Goal: Obtain resource: Download file/media

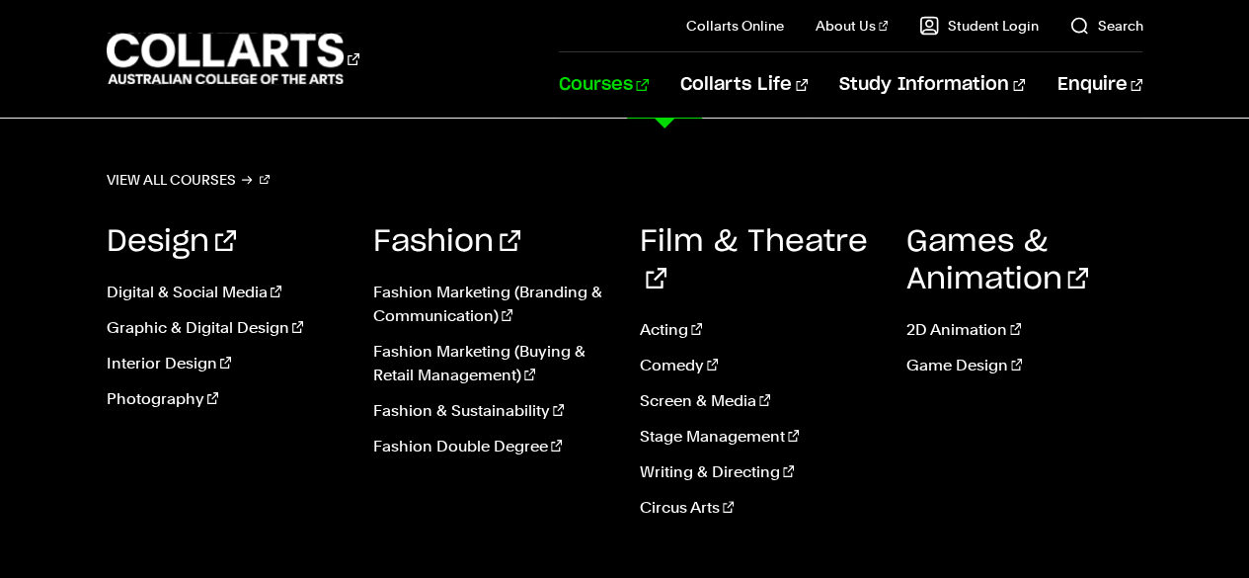
click at [649, 90] on link "Courses" at bounding box center [604, 84] width 90 height 65
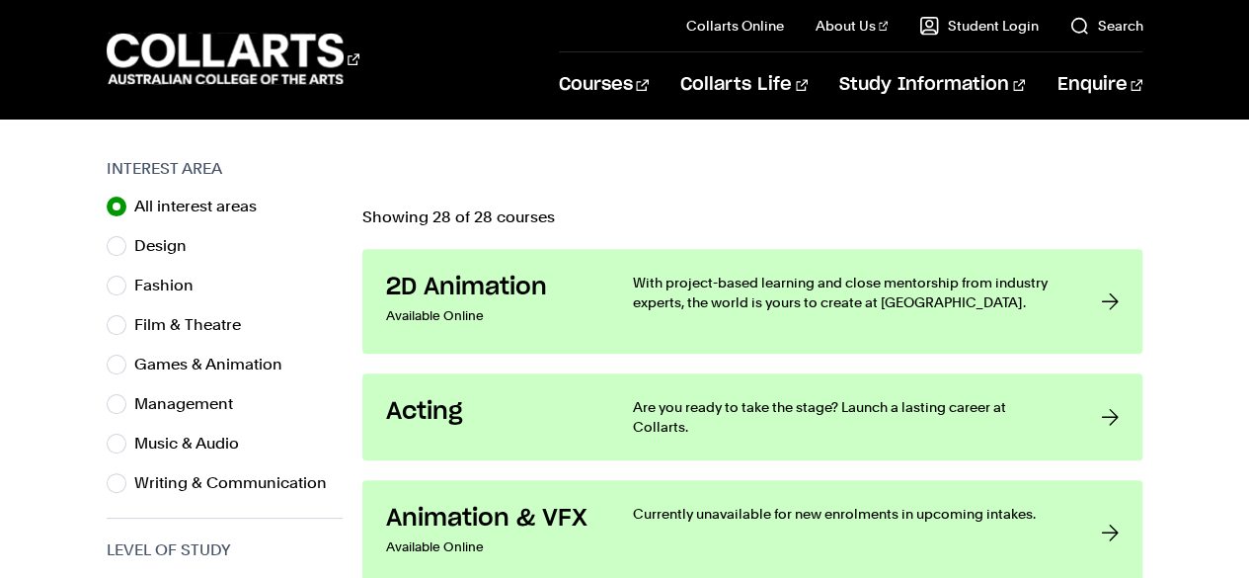
scroll to position [617, 0]
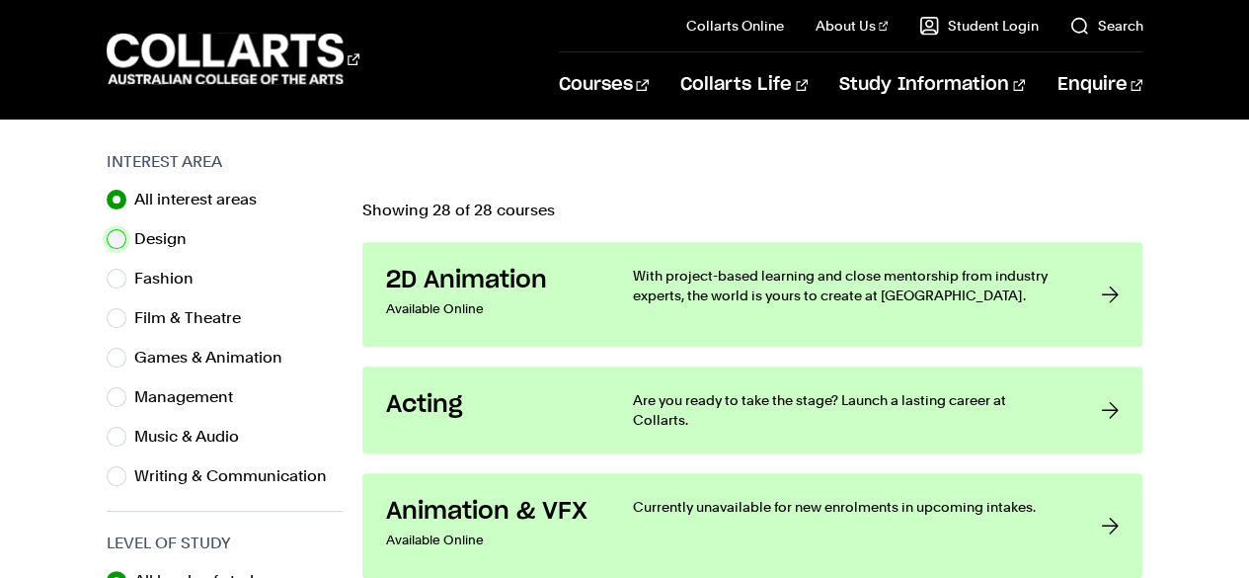
click at [119, 232] on input "Design" at bounding box center [117, 239] width 20 height 20
radio input "true"
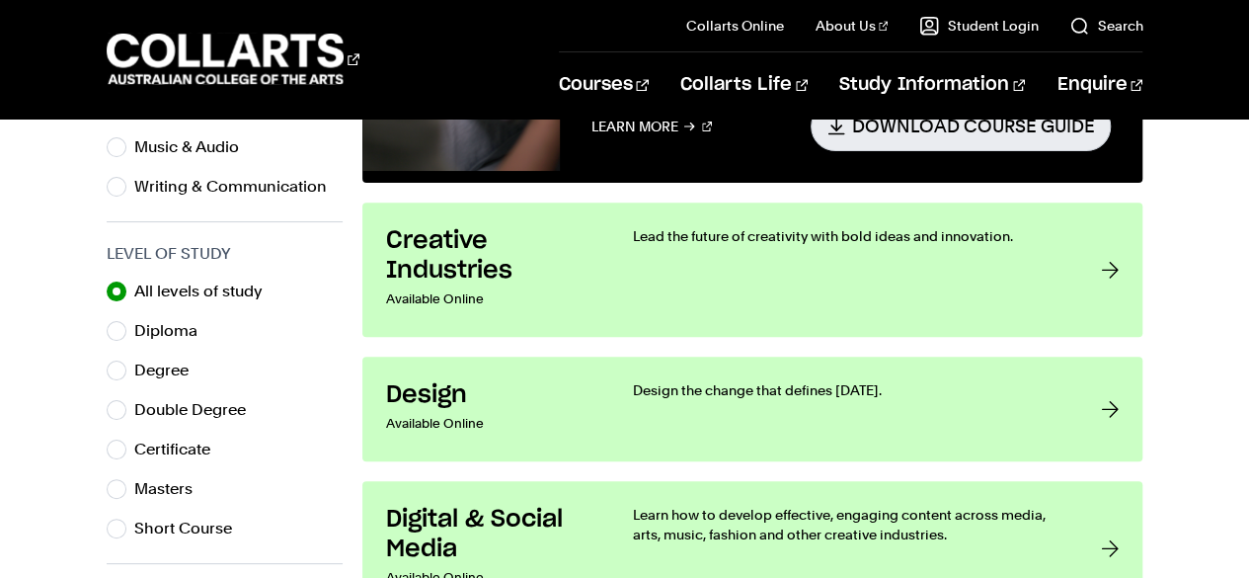
scroll to position [965, 0]
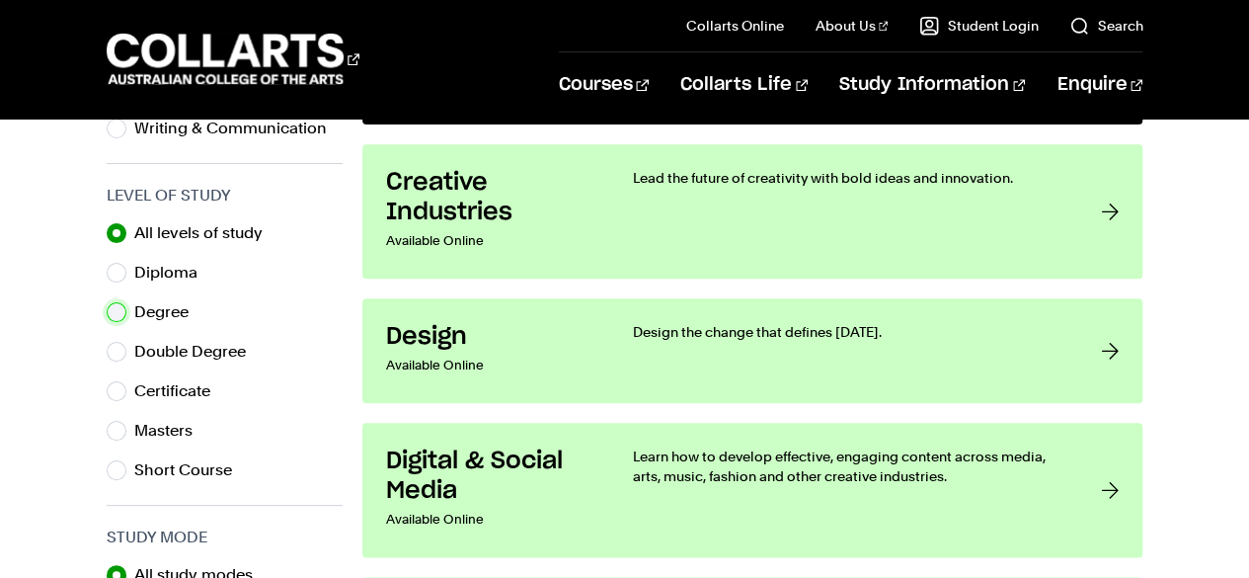
click at [120, 317] on input "Degree" at bounding box center [117, 312] width 20 height 20
radio input "true"
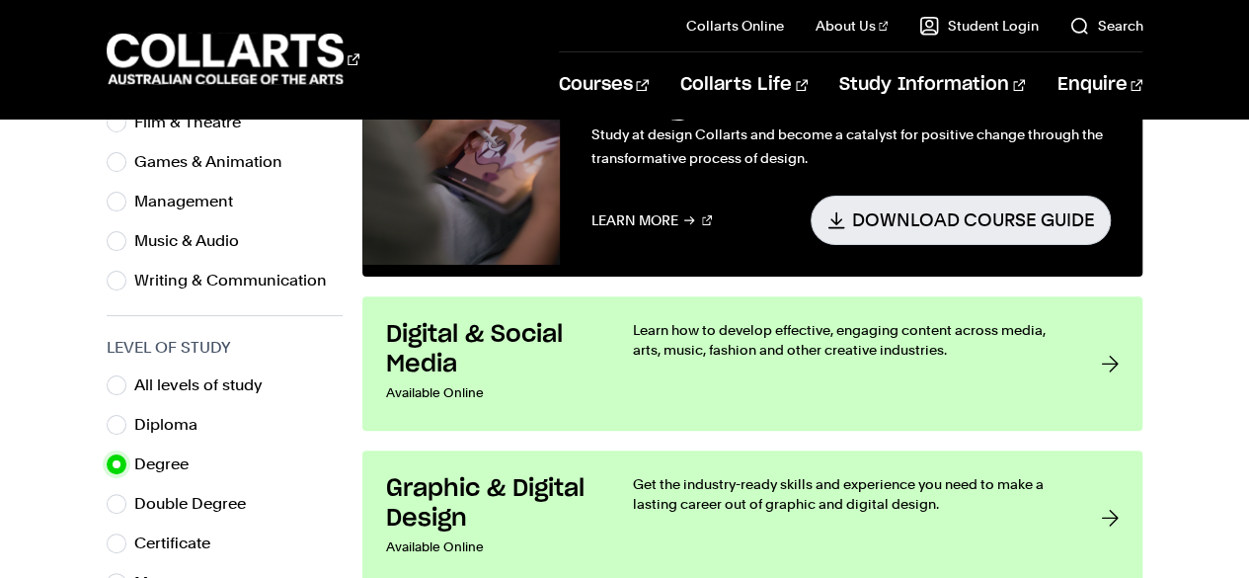
scroll to position [895, 0]
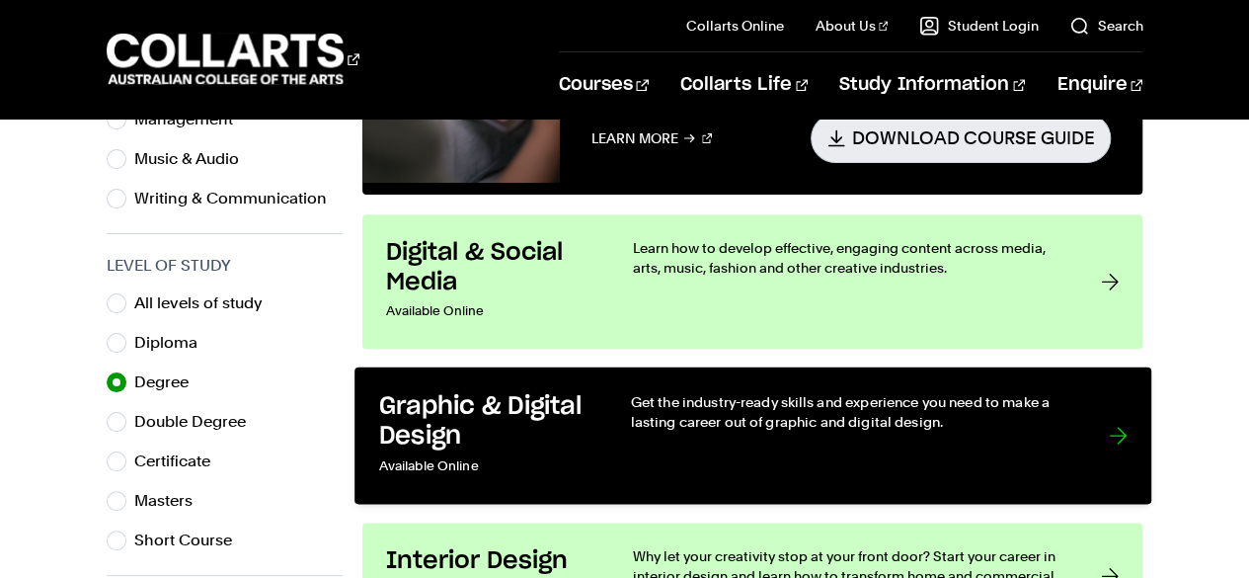
click at [522, 434] on h3 "Graphic & Digital Design" at bounding box center [483, 421] width 211 height 60
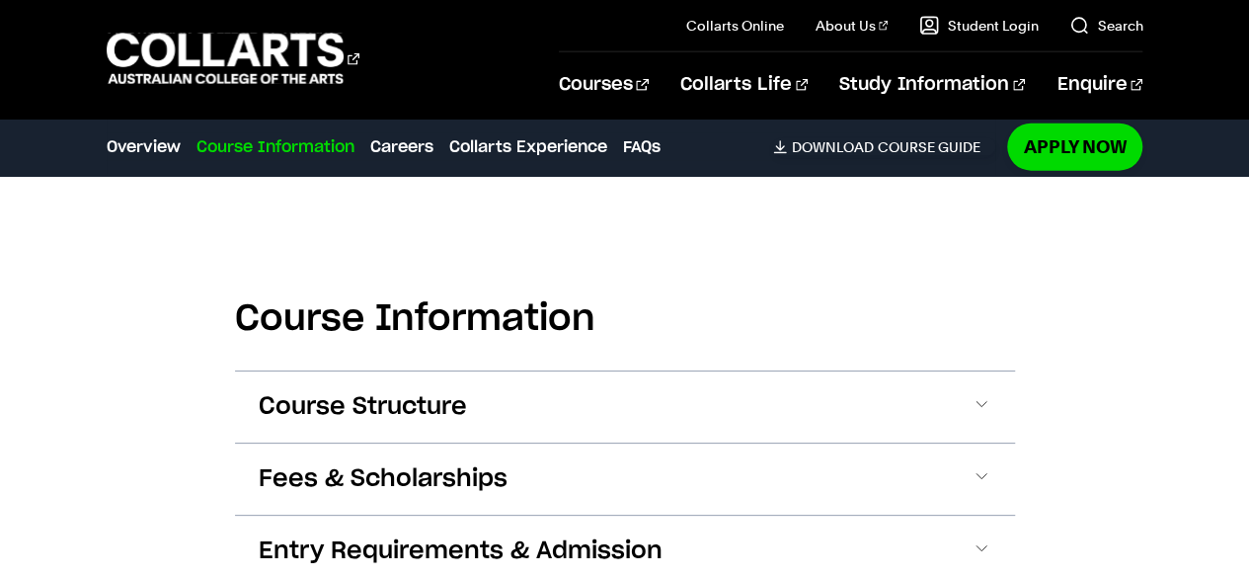
scroll to position [2478, 0]
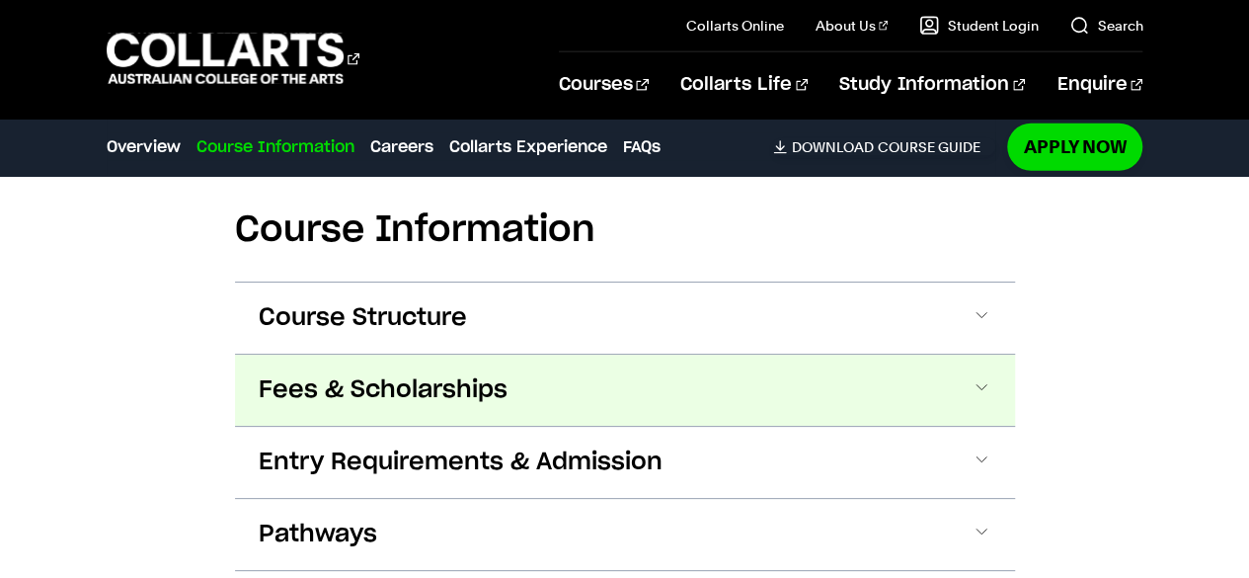
click at [976, 377] on span at bounding box center [982, 390] width 20 height 26
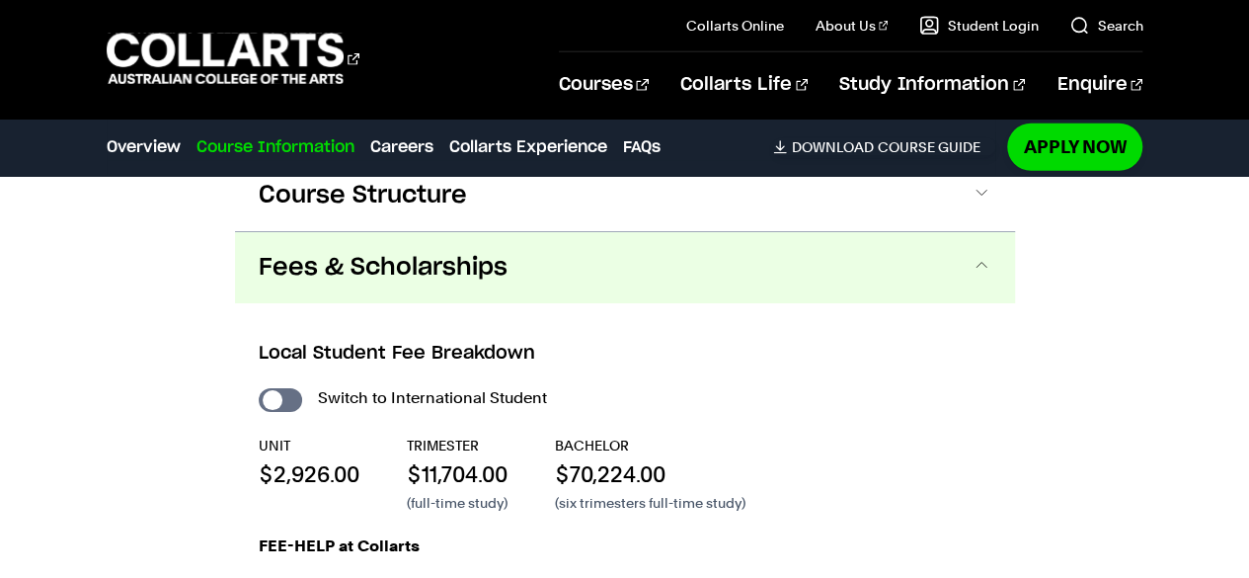
scroll to position [2613, 0]
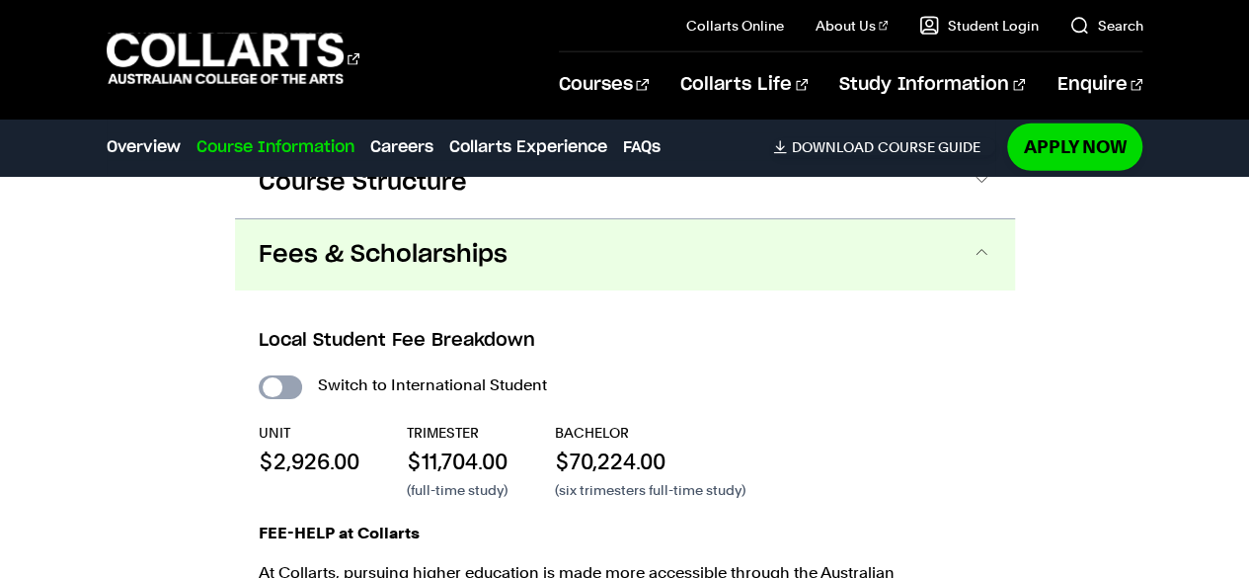
click at [290, 375] on input "International Student" at bounding box center [280, 387] width 43 height 24
checkbox input "true"
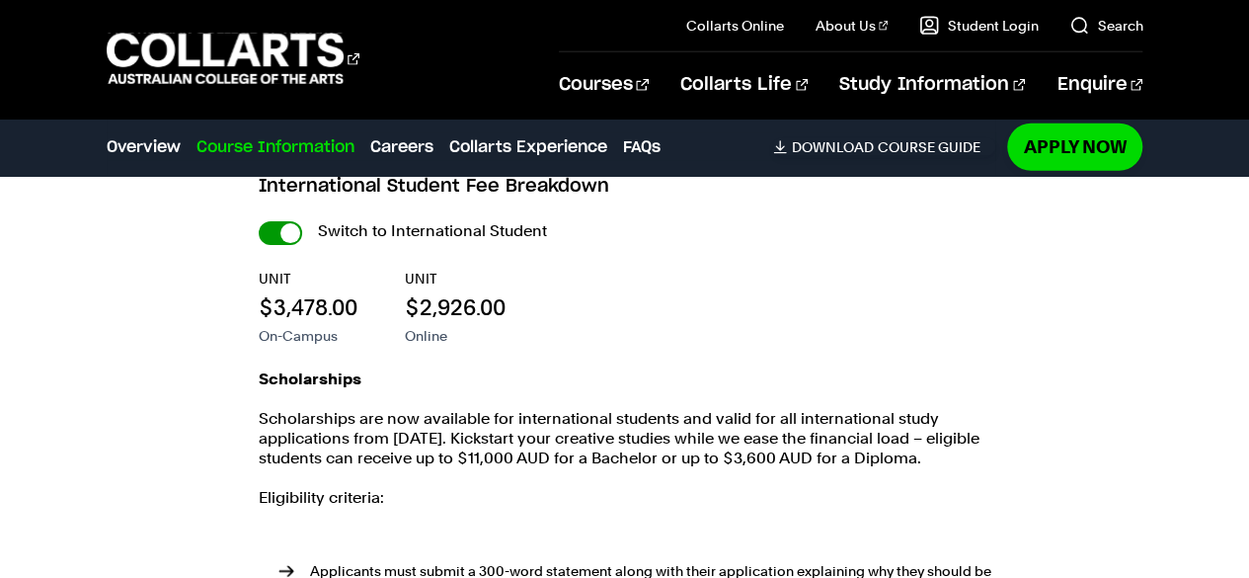
click at [299, 221] on input "International Student" at bounding box center [280, 233] width 43 height 24
checkbox input "false"
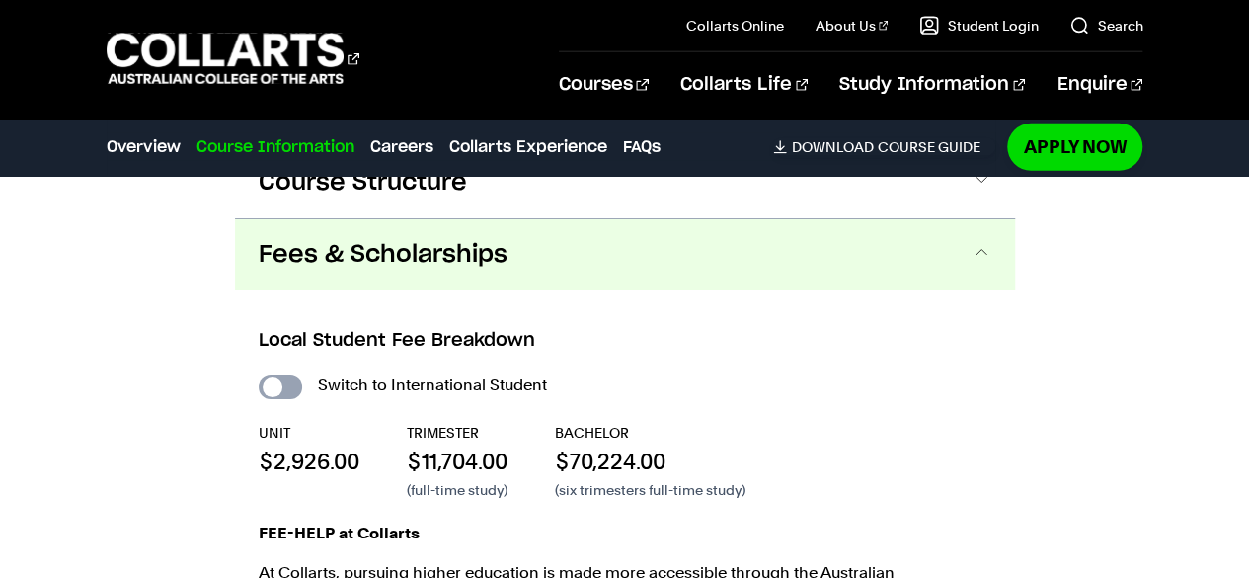
click at [292, 375] on input "International Student" at bounding box center [280, 387] width 43 height 24
checkbox input "true"
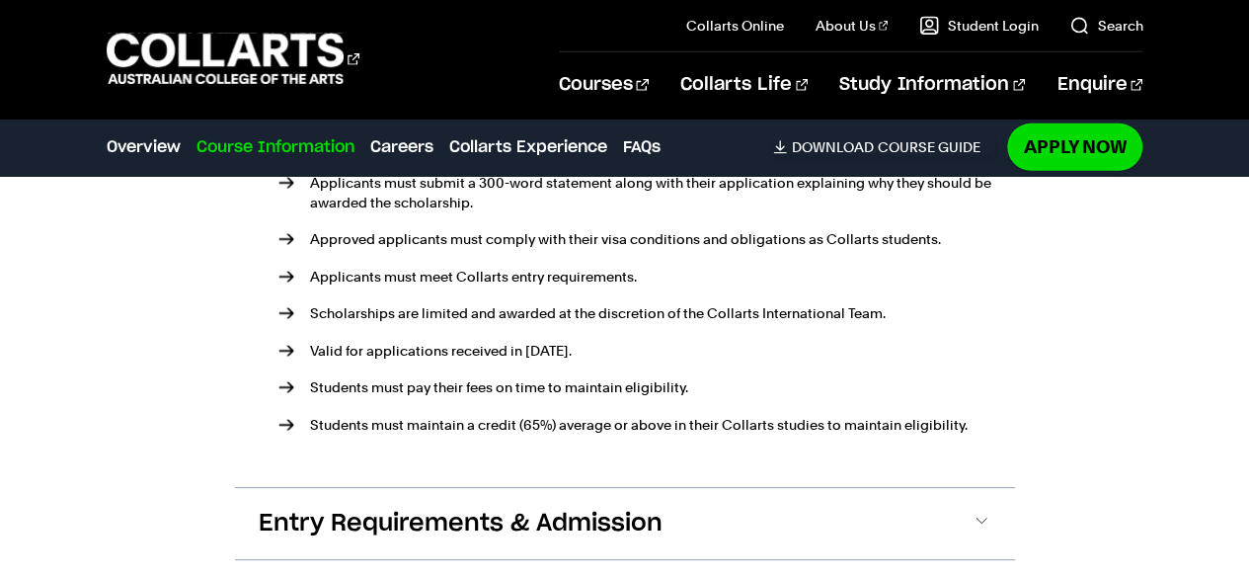
scroll to position [3236, 0]
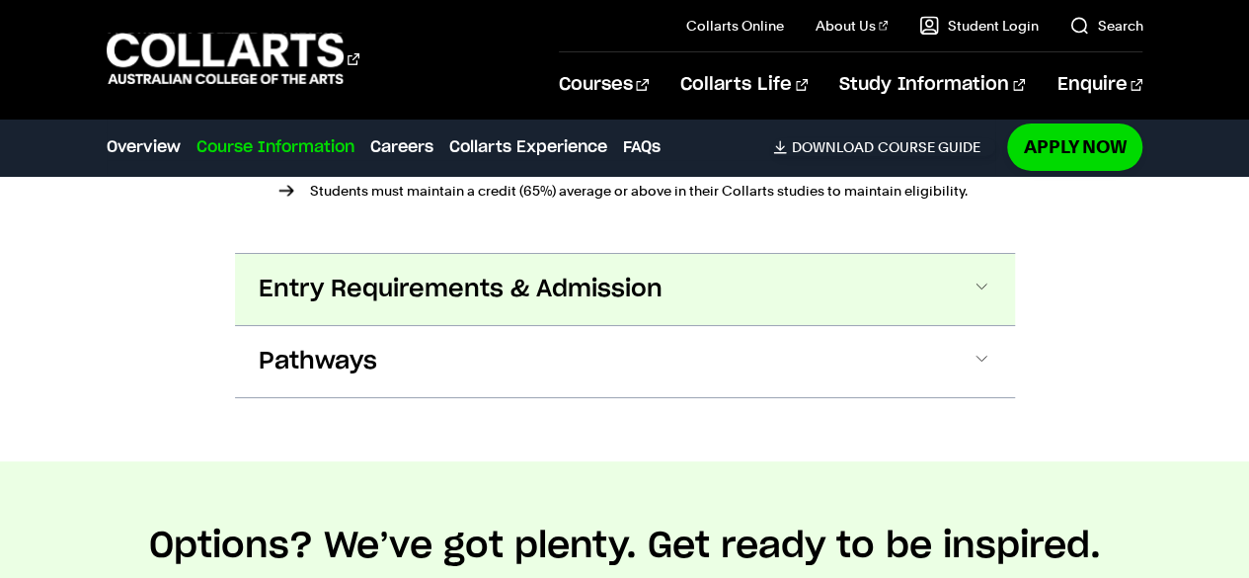
click at [984, 277] on span at bounding box center [982, 290] width 20 height 26
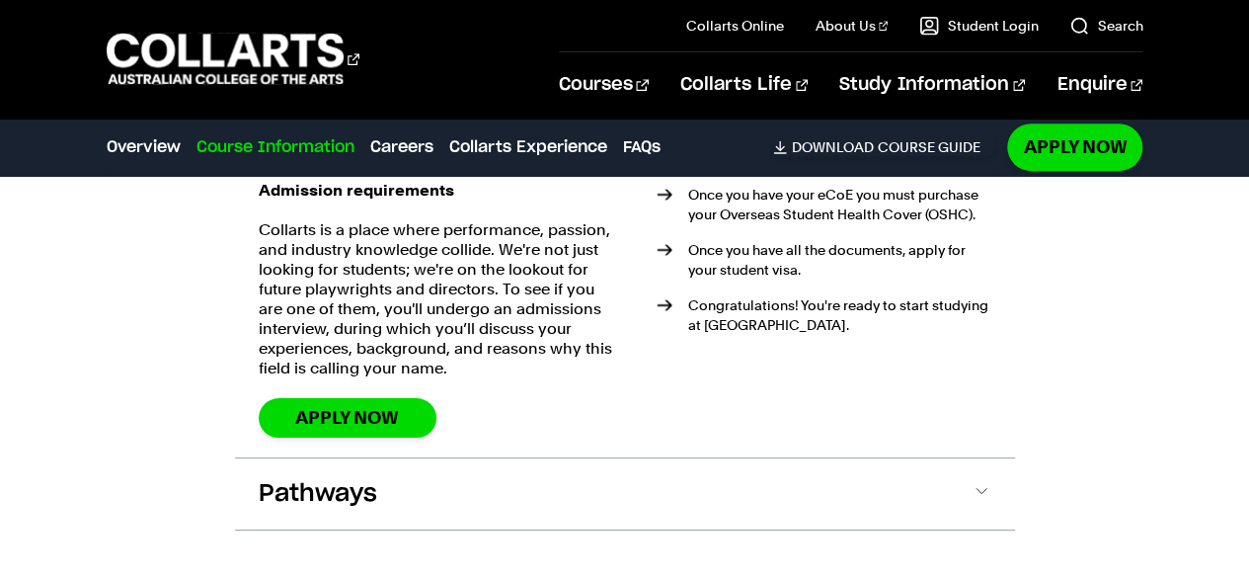
scroll to position [4446, 0]
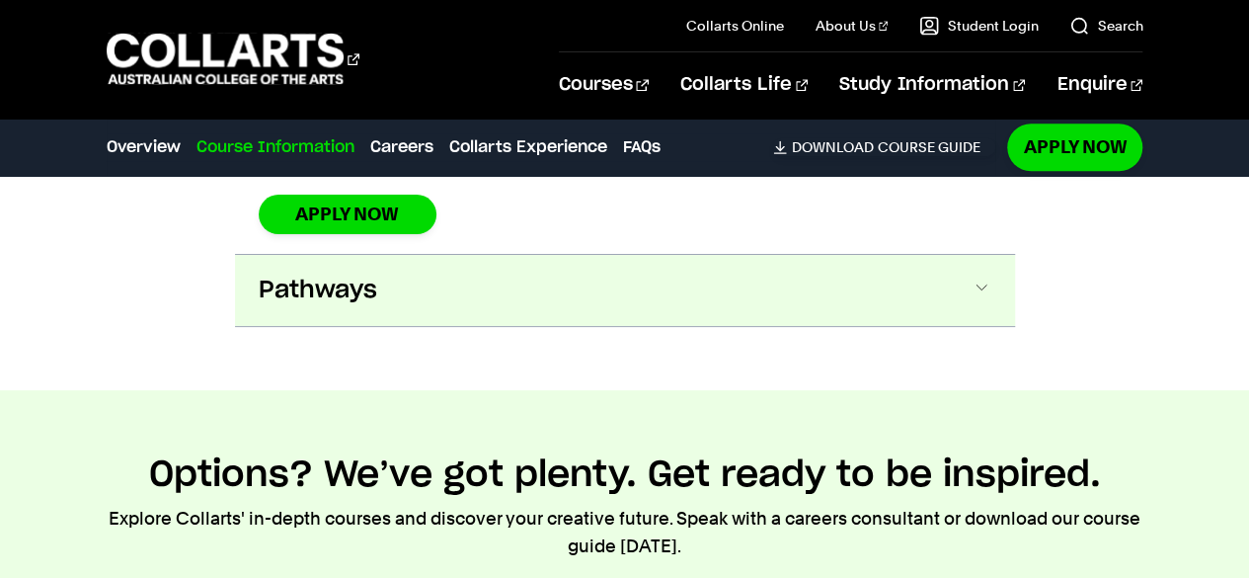
click at [987, 278] on span at bounding box center [982, 291] width 20 height 26
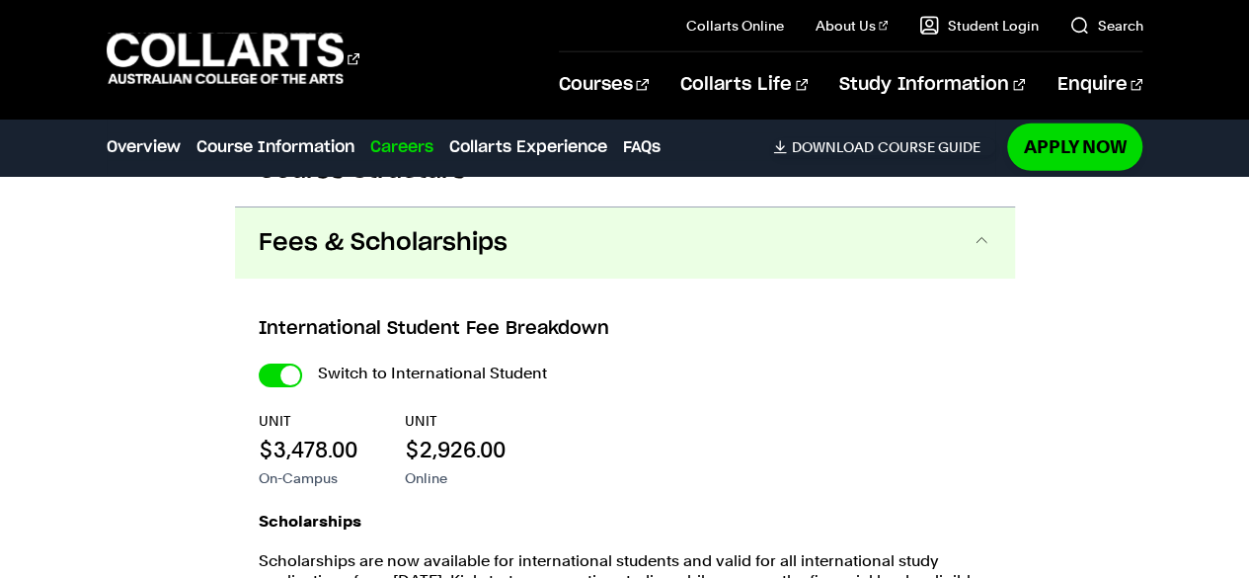
scroll to position [2497, 0]
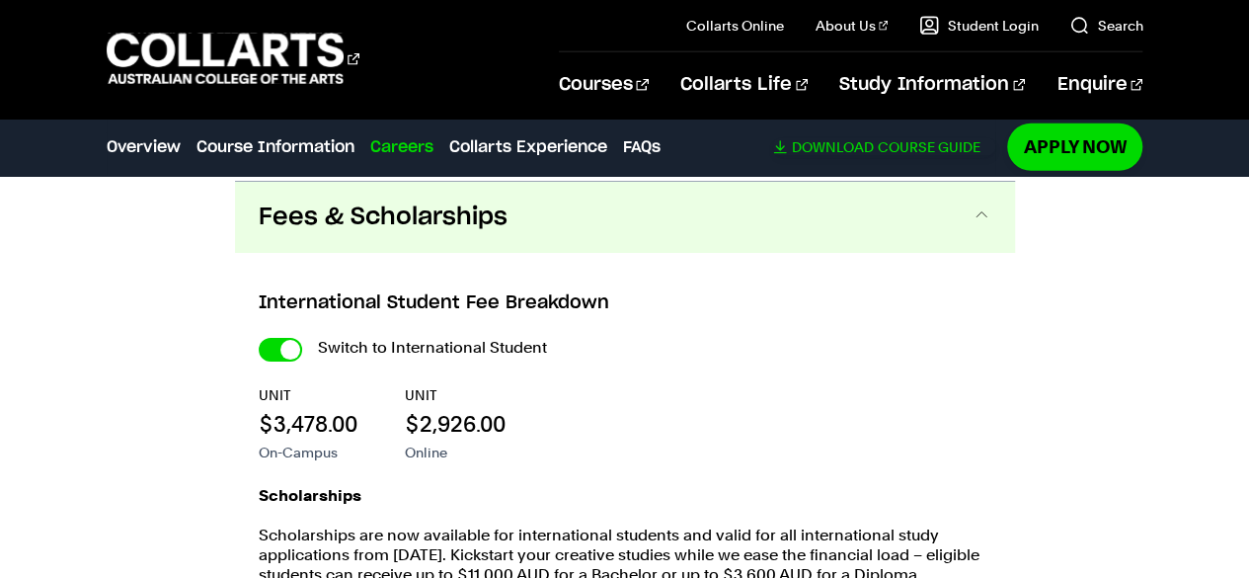
click at [840, 147] on span "Download" at bounding box center [832, 147] width 82 height 18
